Goal: Transaction & Acquisition: Purchase product/service

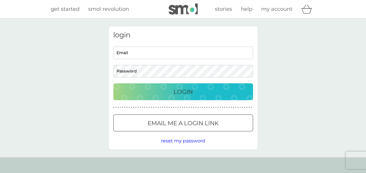
type input "[EMAIL_ADDRESS][DOMAIN_NAME]"
click at [189, 88] on p "Login" at bounding box center [183, 91] width 19 height 9
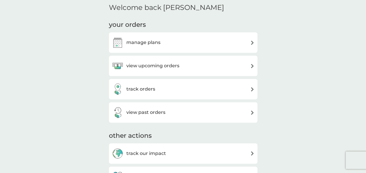
scroll to position [153, 0]
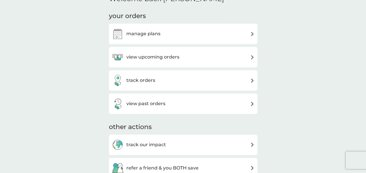
click at [164, 33] on div "manage plans" at bounding box center [183, 34] width 143 height 12
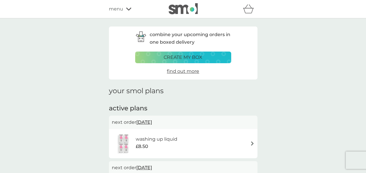
click at [200, 60] on p "create my box" at bounding box center [183, 58] width 39 height 8
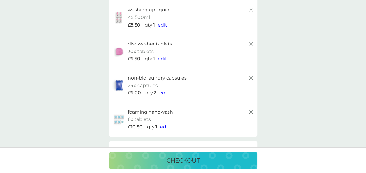
scroll to position [53, 0]
click at [251, 41] on icon at bounding box center [250, 42] width 7 height 7
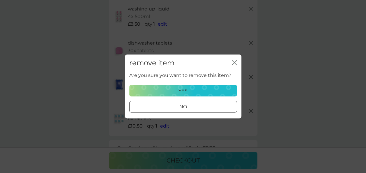
click at [183, 89] on p "yes" at bounding box center [182, 91] width 9 height 8
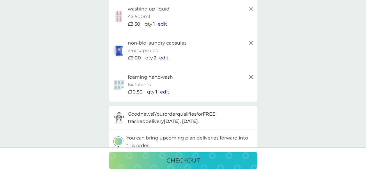
click at [163, 59] on span "edit" at bounding box center [163, 58] width 9 height 6
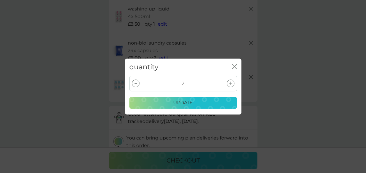
click at [137, 82] on div at bounding box center [136, 83] width 8 height 8
click at [168, 102] on div "update" at bounding box center [183, 103] width 100 height 8
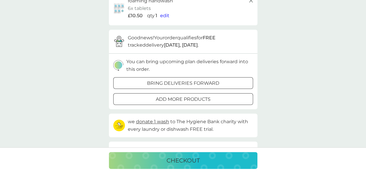
scroll to position [132, 0]
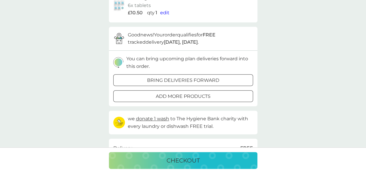
click at [188, 93] on p "add more products" at bounding box center [183, 97] width 55 height 8
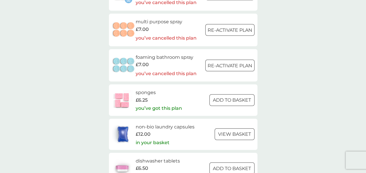
scroll to position [718, 0]
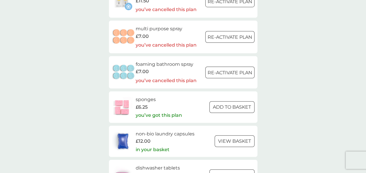
click at [146, 27] on h6 "multi purpose spray" at bounding box center [166, 29] width 61 height 8
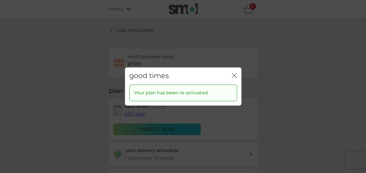
click at [238, 75] on div "good times close" at bounding box center [183, 75] width 116 height 17
click at [235, 75] on icon "close" at bounding box center [235, 75] width 2 height 5
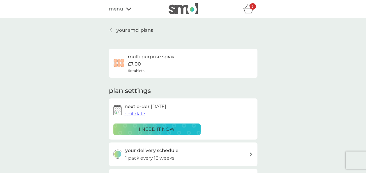
click at [246, 8] on icon "basket" at bounding box center [248, 8] width 11 height 9
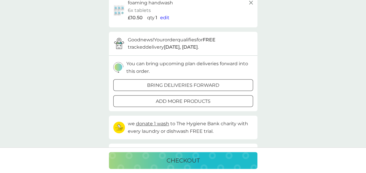
scroll to position [129, 0]
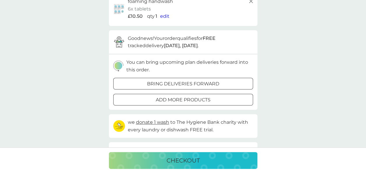
click at [169, 84] on p "bring deliveries forward" at bounding box center [183, 84] width 72 height 8
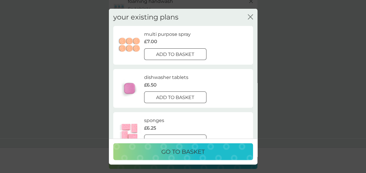
click at [165, 51] on div at bounding box center [175, 54] width 21 height 6
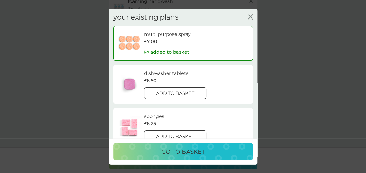
click at [250, 16] on icon "close" at bounding box center [251, 17] width 2 height 5
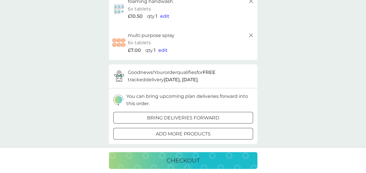
scroll to position [0, 0]
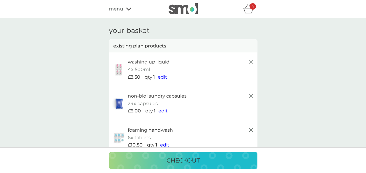
click at [109, 8] on span "menu" at bounding box center [116, 9] width 14 height 8
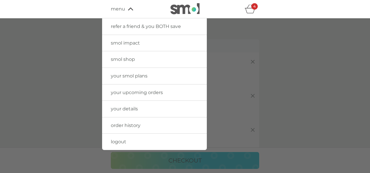
click at [131, 58] on span "smol shop" at bounding box center [123, 59] width 24 height 6
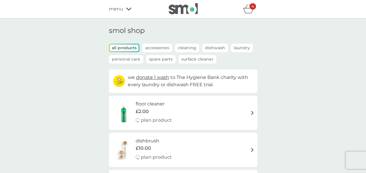
click at [190, 47] on p "Cleaning" at bounding box center [187, 48] width 24 height 8
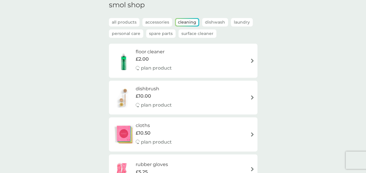
scroll to position [21, 0]
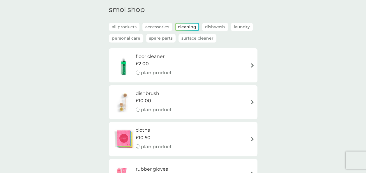
click at [363, 26] on div "smol shop all products Accessories Cleaning Dishwash Laundry Personal Care Spar…" at bounding box center [183, 118] width 366 height 242
click at [193, 37] on p "Surface Cleaner" at bounding box center [197, 38] width 38 height 8
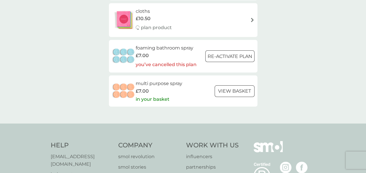
scroll to position [114, 0]
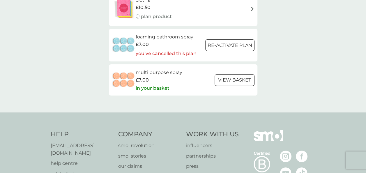
click at [124, 80] on img at bounding box center [124, 80] width 24 height 20
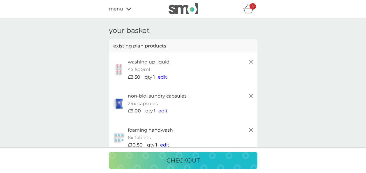
click at [125, 11] on div "menu" at bounding box center [133, 9] width 49 height 8
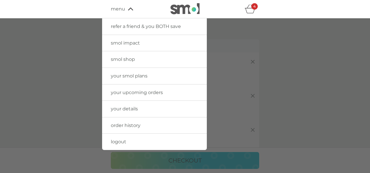
click at [248, 10] on icon "basket" at bounding box center [250, 8] width 11 height 9
click at [132, 9] on icon at bounding box center [130, 8] width 5 height 3
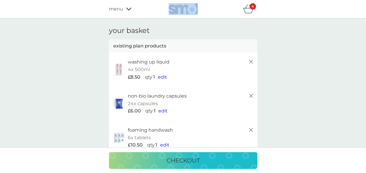
click at [162, 163] on div "checkout" at bounding box center [183, 160] width 137 height 9
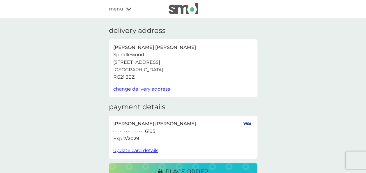
click at [188, 166] on button "place order" at bounding box center [183, 171] width 148 height 17
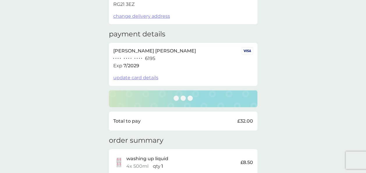
scroll to position [72, 0]
